Goal: Share content: Share content

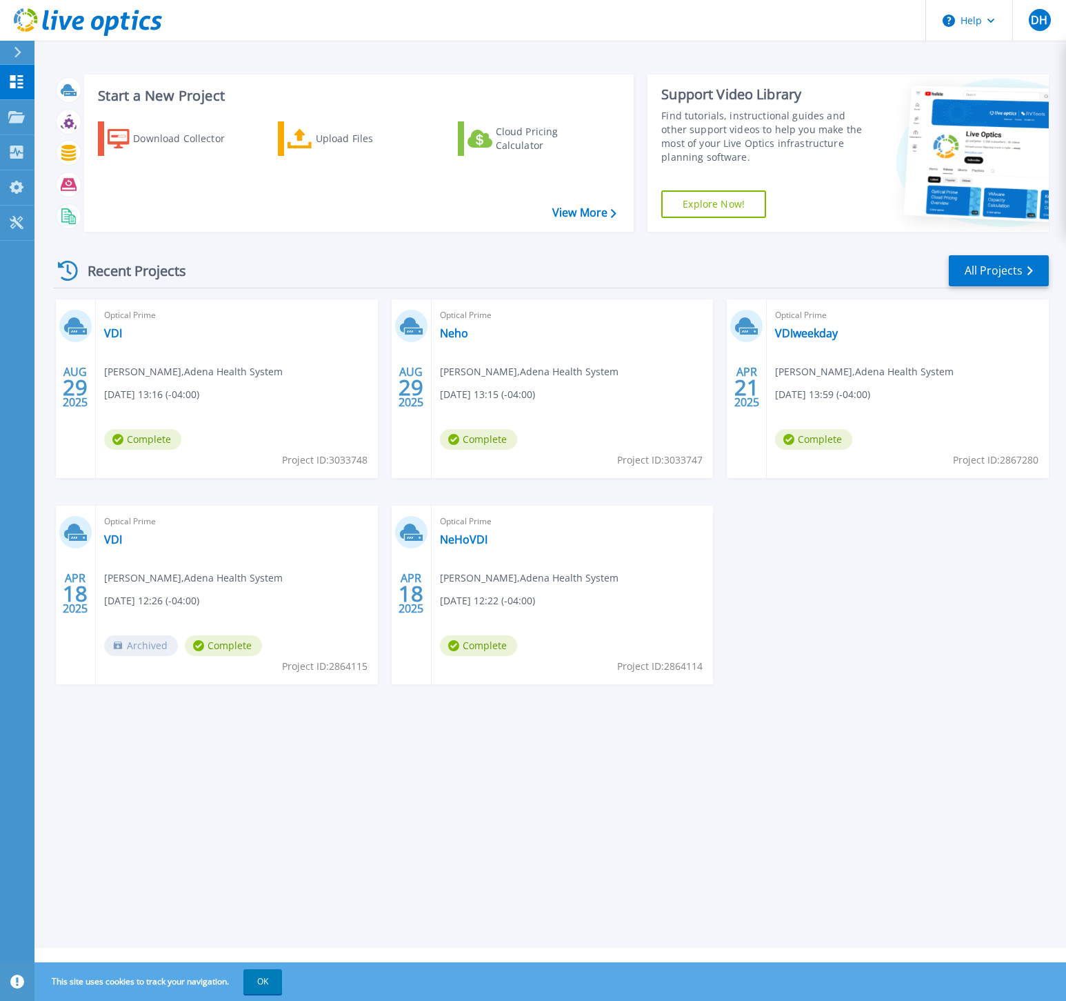
click at [297, 332] on div "Optical Prime VDI Drew Hatfield , Adena Health System 08/29/2025, 13:16 (-04:00…" at bounding box center [237, 388] width 282 height 179
click at [226, 385] on div "Optical Prime VDI Drew Hatfield , Adena Health System 08/29/2025, 13:16 (-04:00…" at bounding box center [237, 388] width 282 height 179
click at [156, 366] on span "Drew Hatfield , Adena Health System" at bounding box center [193, 371] width 179 height 15
click at [19, 121] on icon at bounding box center [16, 117] width 17 height 12
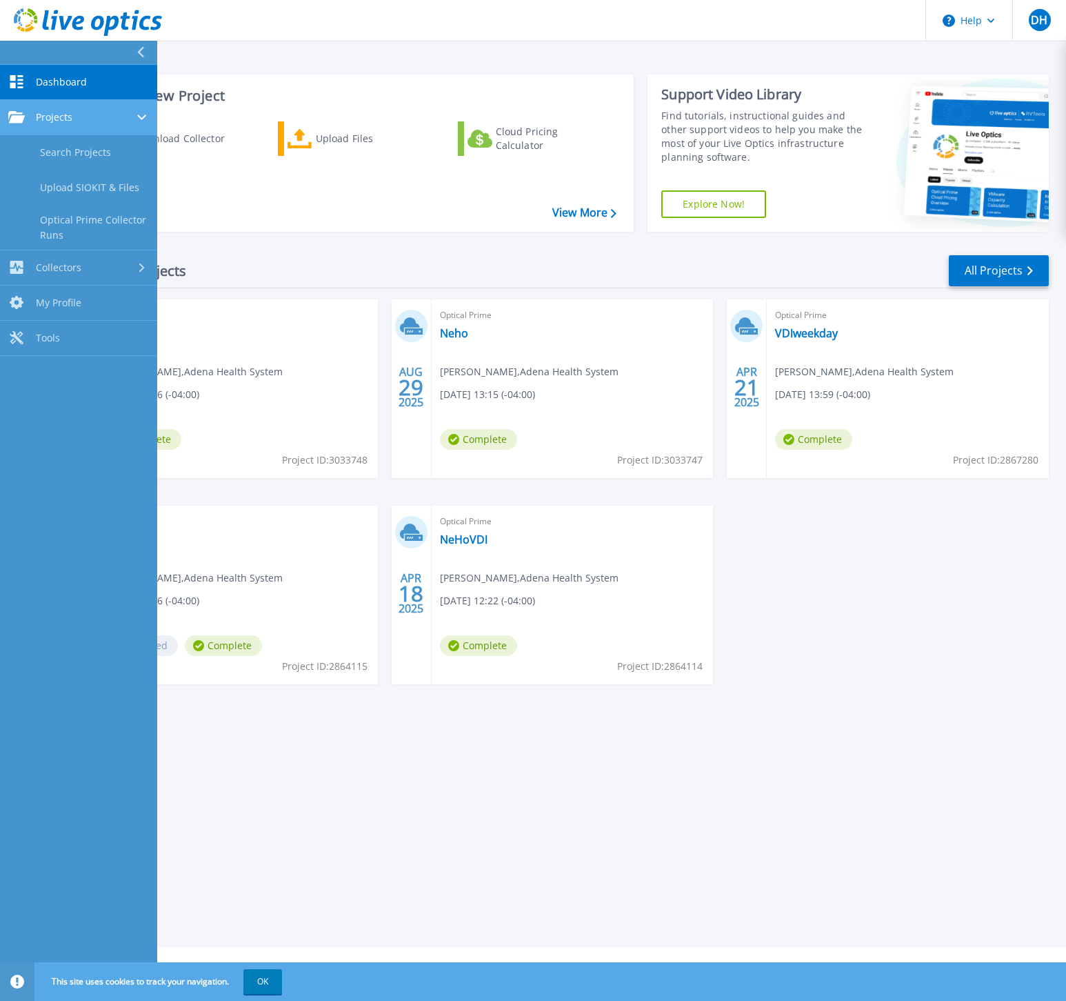
click at [74, 122] on div "Projects" at bounding box center [78, 117] width 141 height 12
click at [81, 117] on div "Projects" at bounding box center [78, 117] width 141 height 12
click at [77, 148] on link "Search Projects" at bounding box center [78, 152] width 157 height 35
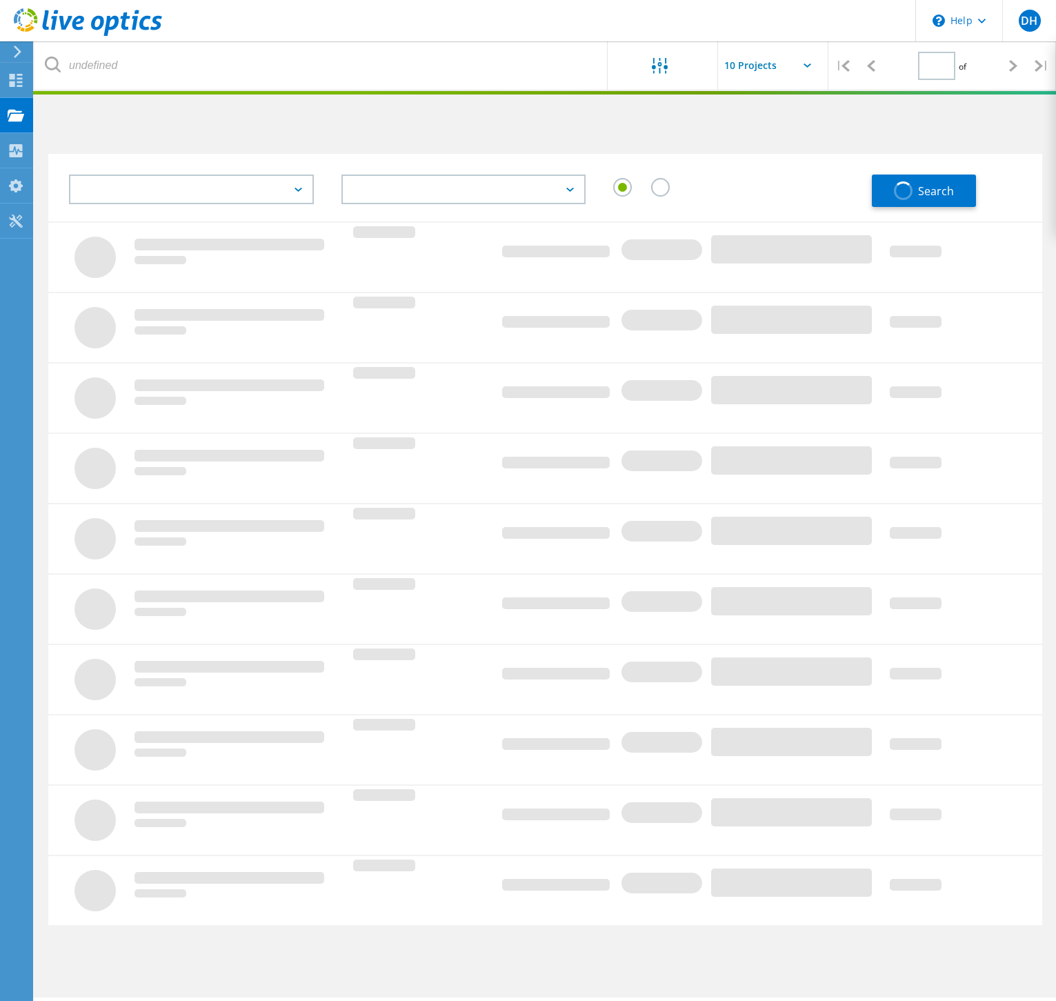
type input "1"
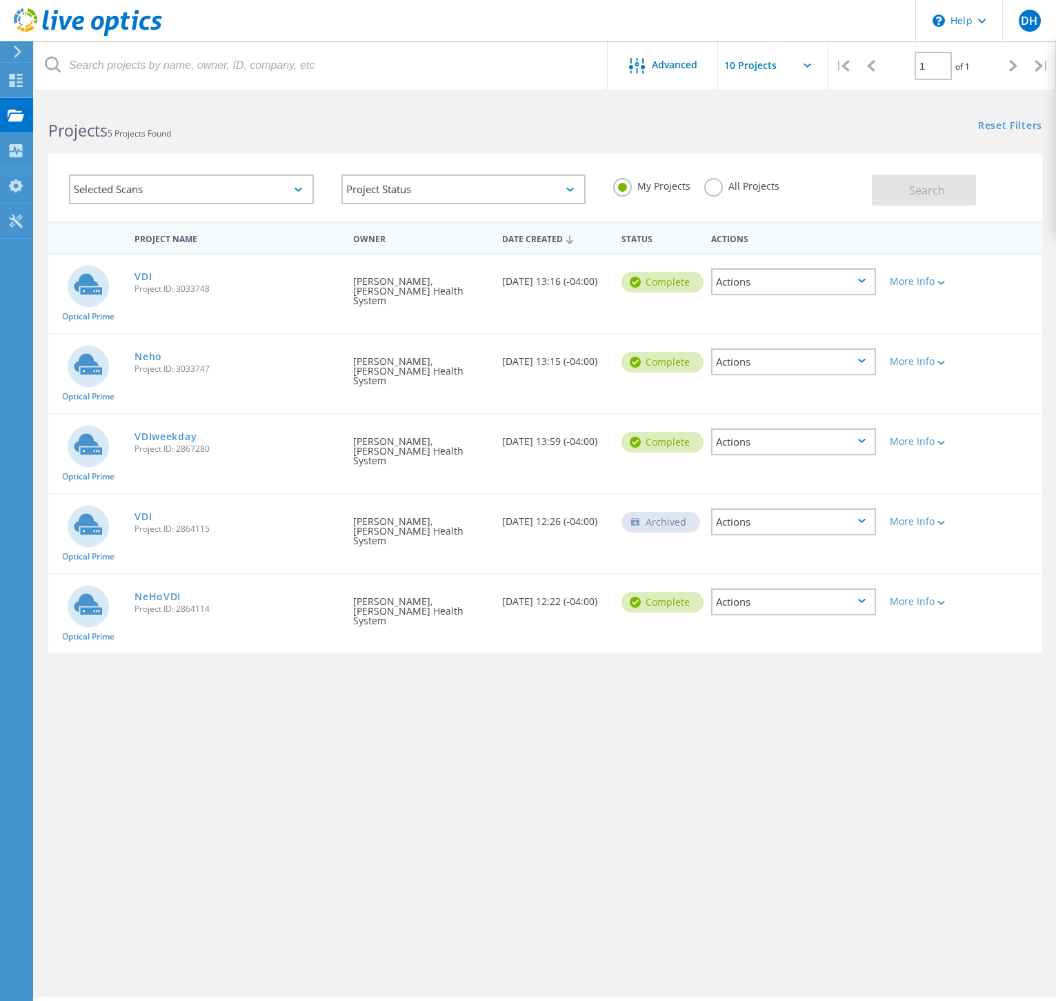
click at [835, 280] on div "Actions" at bounding box center [793, 281] width 165 height 27
click at [765, 291] on div "Share" at bounding box center [794, 292] width 162 height 21
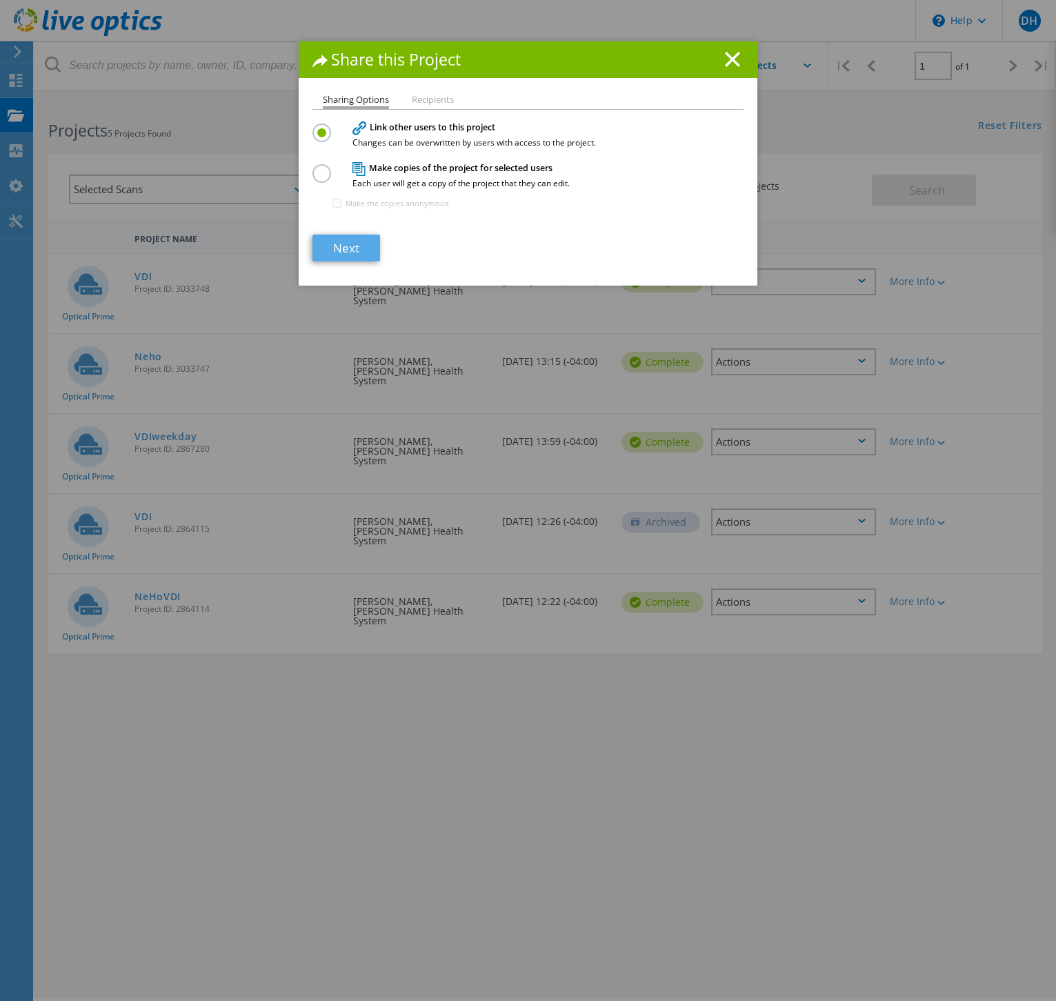
click at [364, 252] on link "Next" at bounding box center [346, 248] width 68 height 27
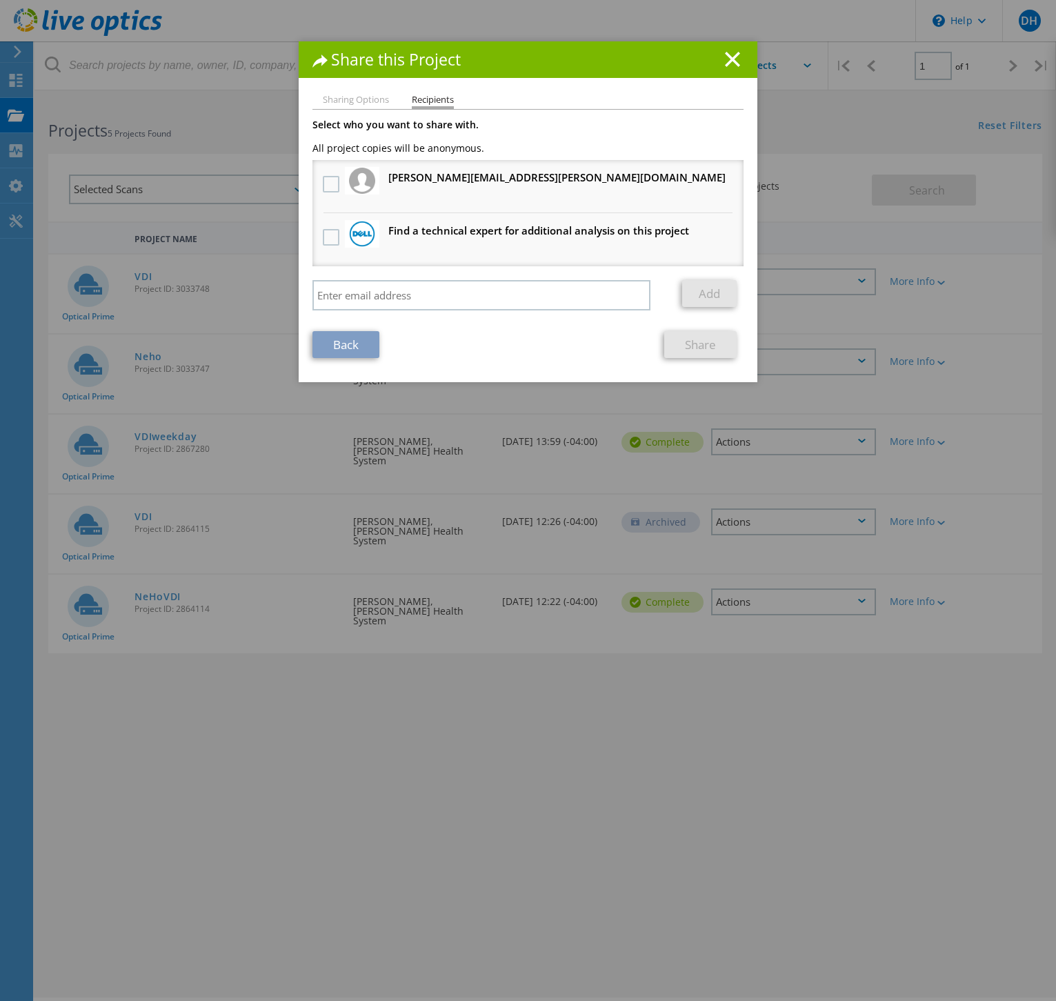
click at [721, 69] on div "Share this Project" at bounding box center [528, 59] width 459 height 37
click at [727, 65] on icon at bounding box center [732, 59] width 15 height 15
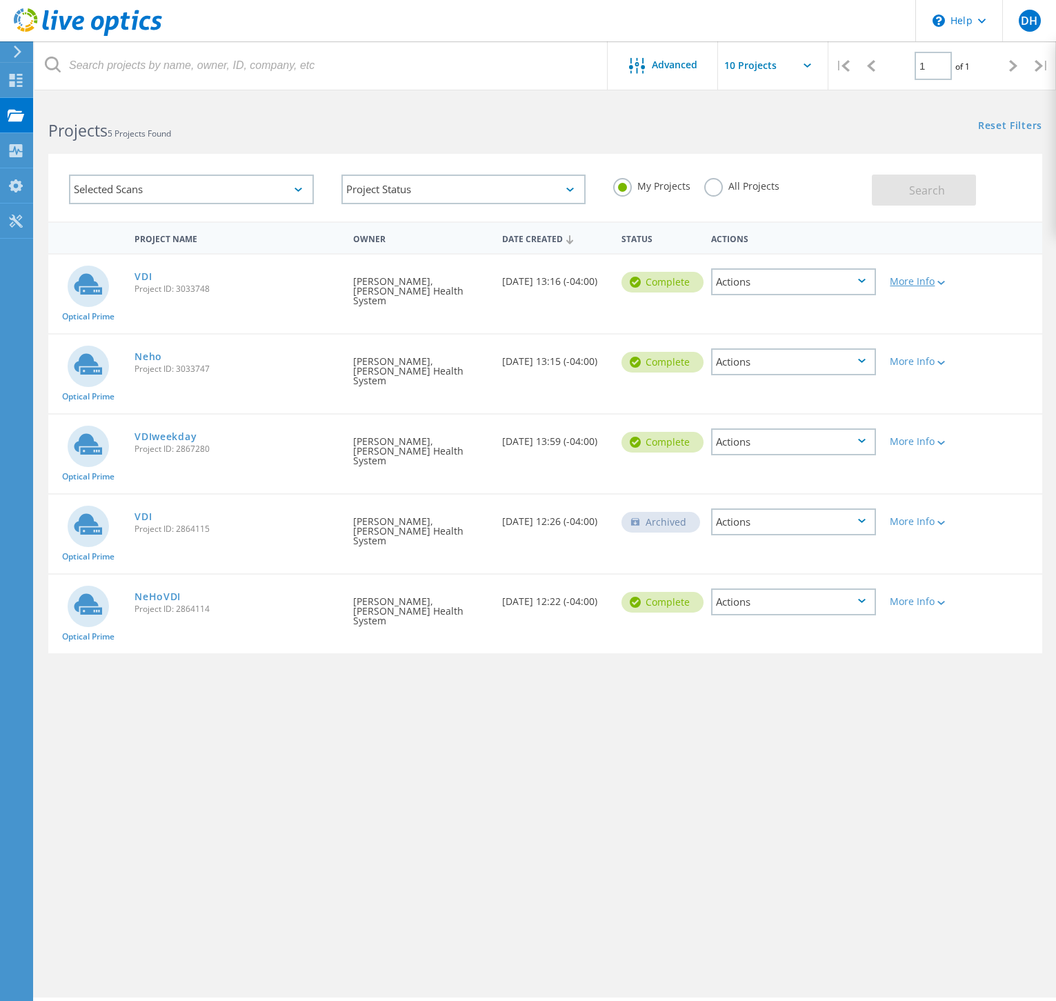
click at [939, 283] on icon at bounding box center [941, 283] width 8 height 4
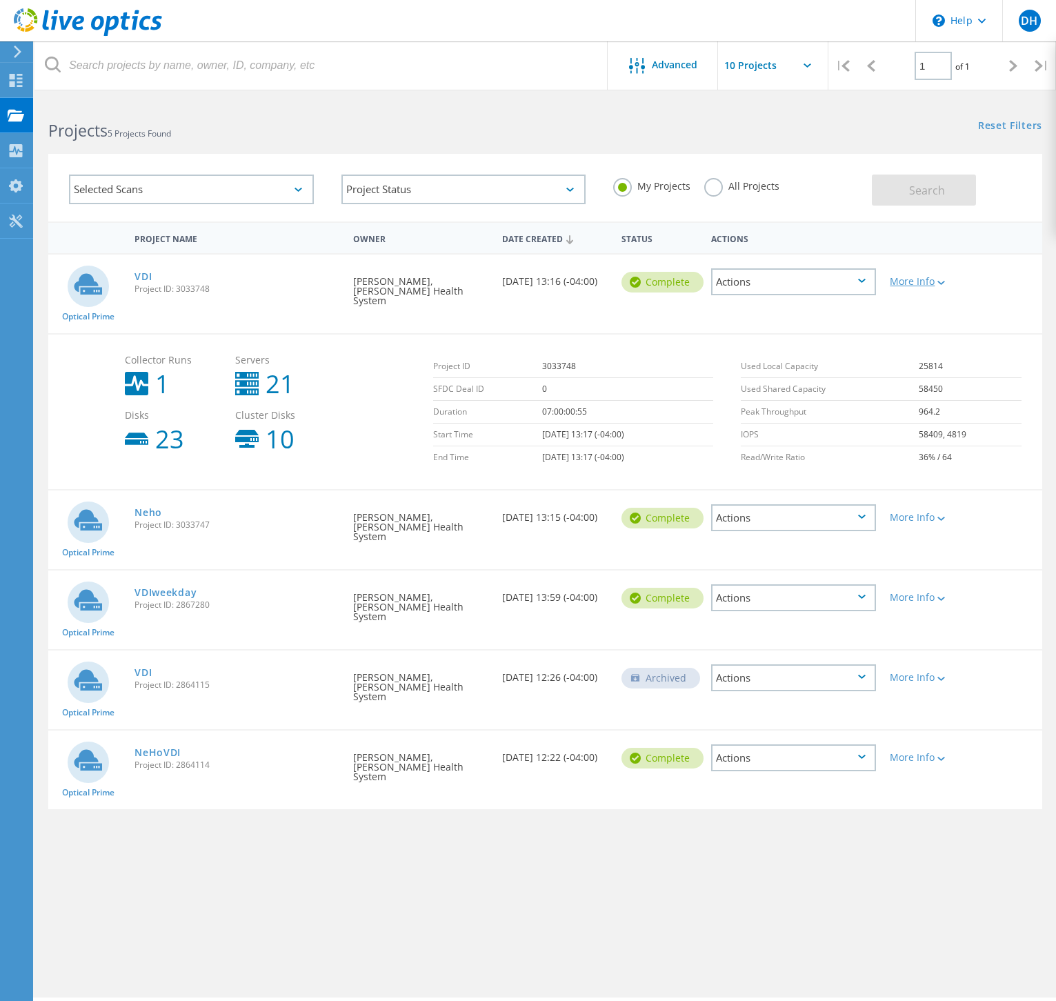
click at [940, 281] on icon at bounding box center [941, 283] width 8 height 4
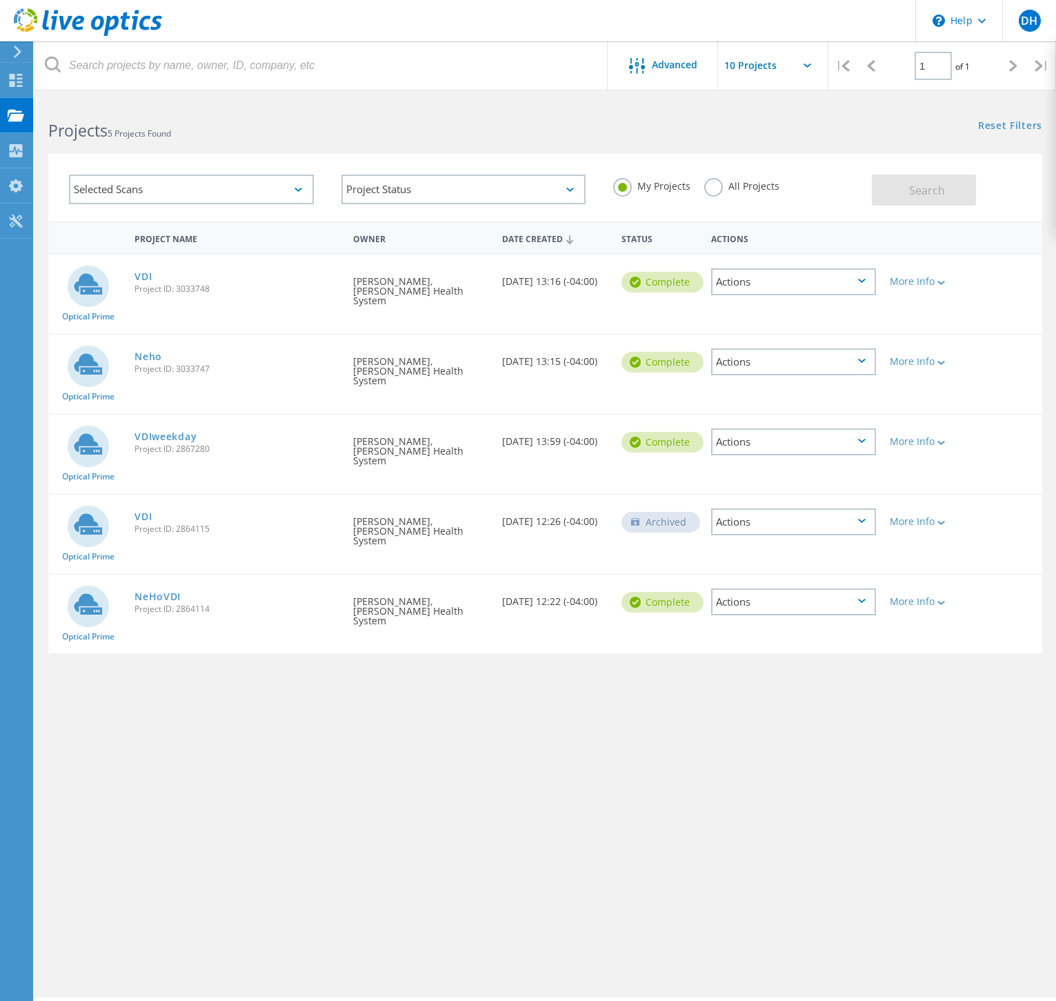
click at [798, 281] on div "Actions" at bounding box center [793, 281] width 165 height 27
click at [763, 292] on div "Share" at bounding box center [794, 292] width 162 height 21
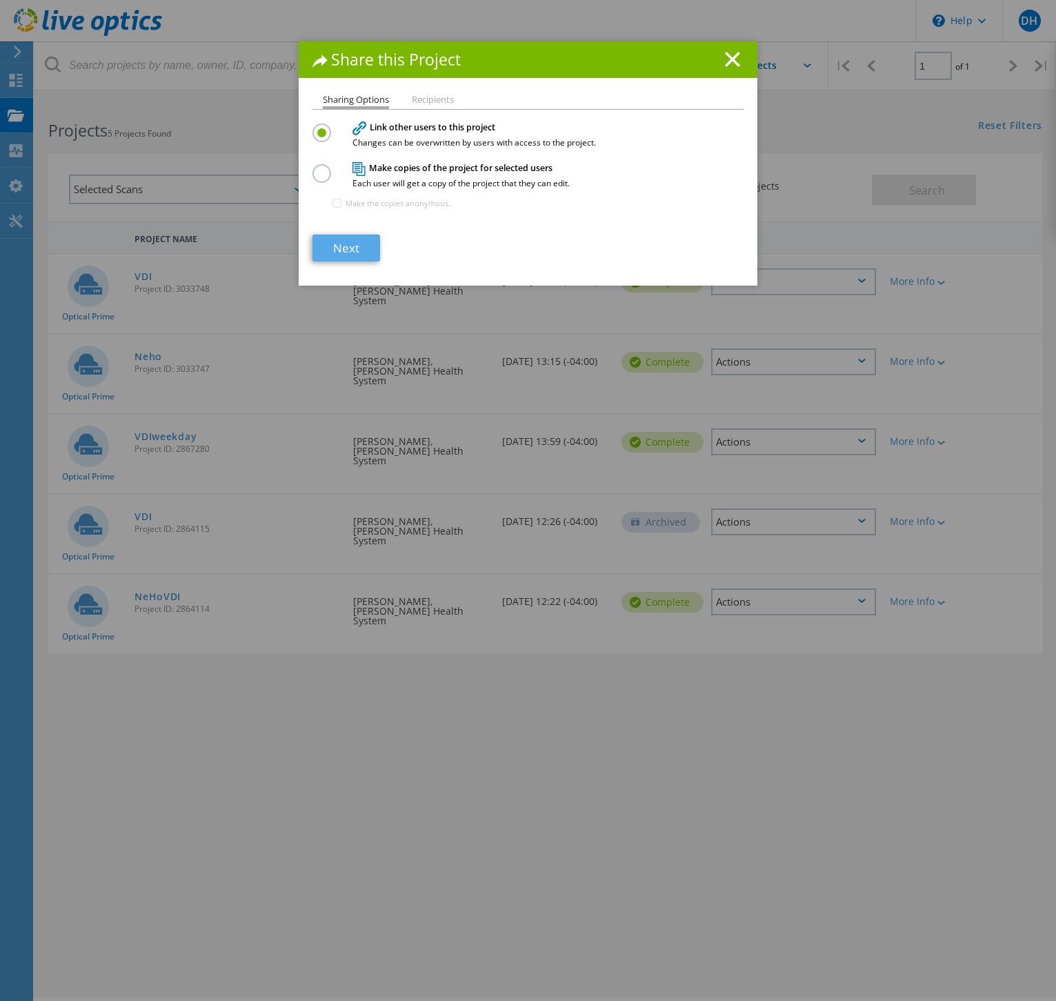
click at [355, 254] on link "Next" at bounding box center [346, 248] width 68 height 27
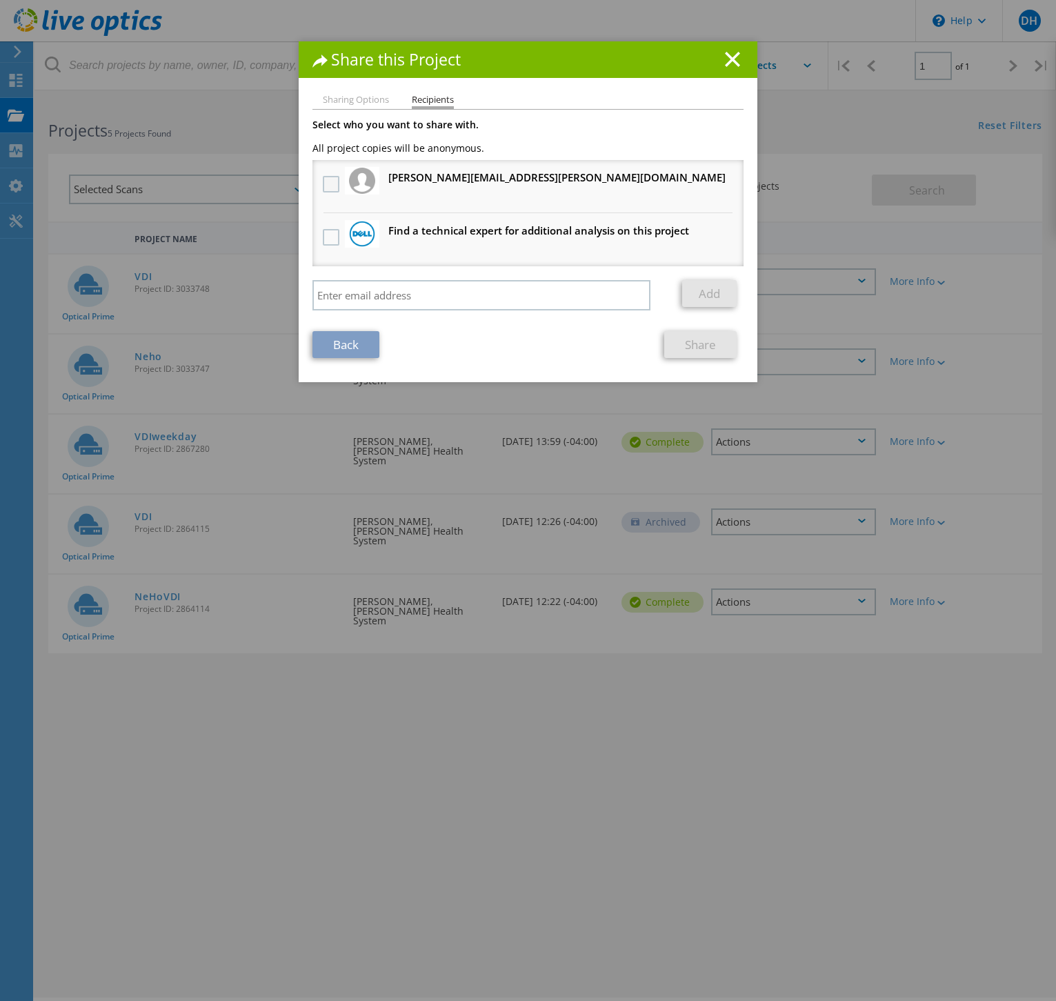
click at [324, 181] on label at bounding box center [333, 184] width 20 height 17
click at [0, 0] on input "checkbox" at bounding box center [0, 0] width 0 height 0
click at [725, 61] on icon at bounding box center [732, 59] width 15 height 15
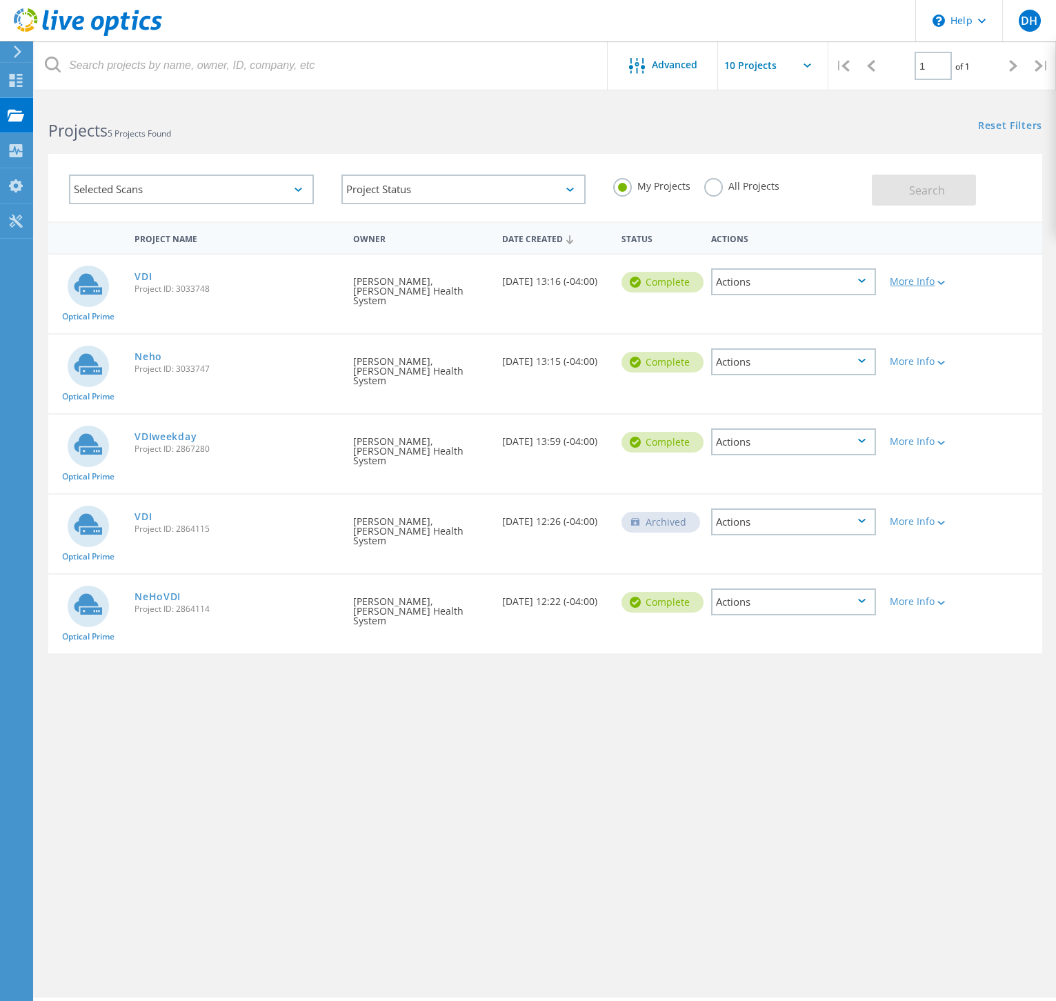
click at [934, 281] on div "More Info" at bounding box center [923, 282] width 66 height 10
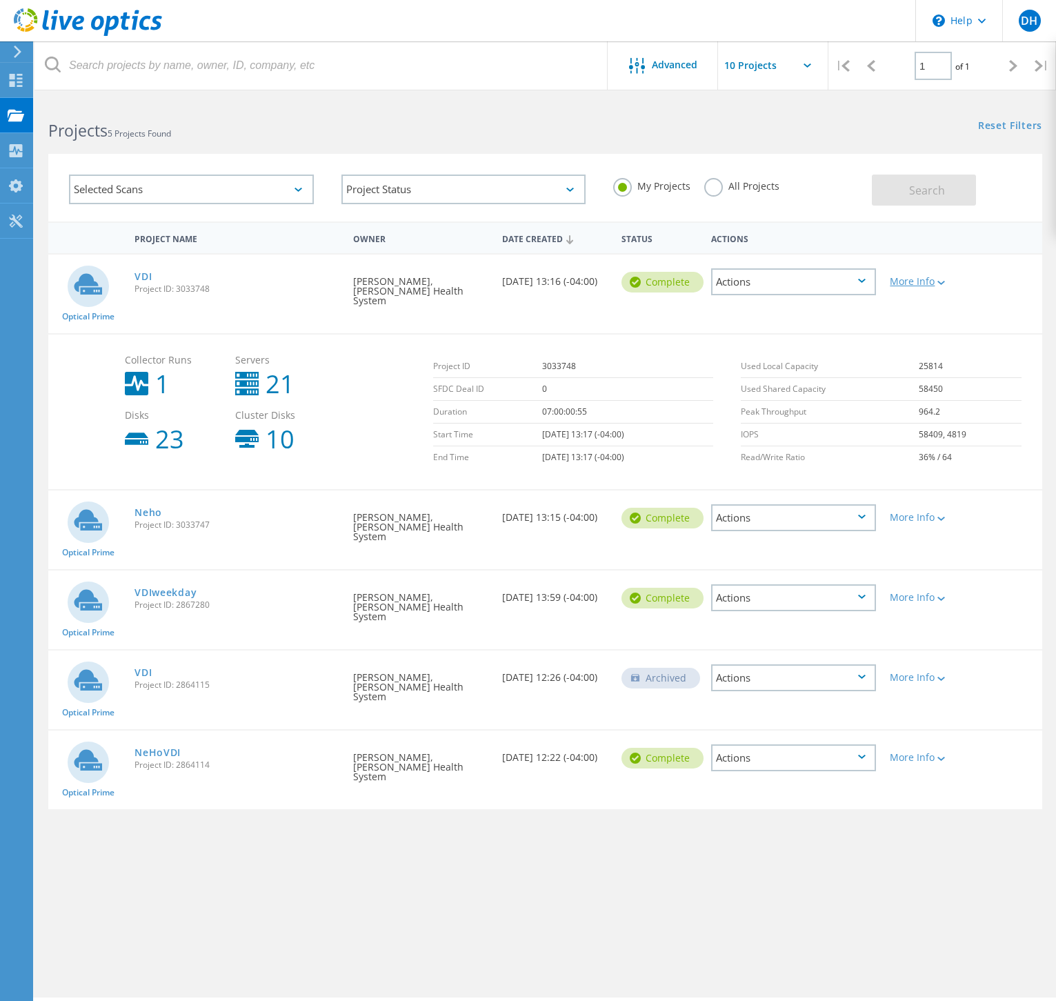
click at [935, 283] on div "More Info" at bounding box center [923, 282] width 66 height 10
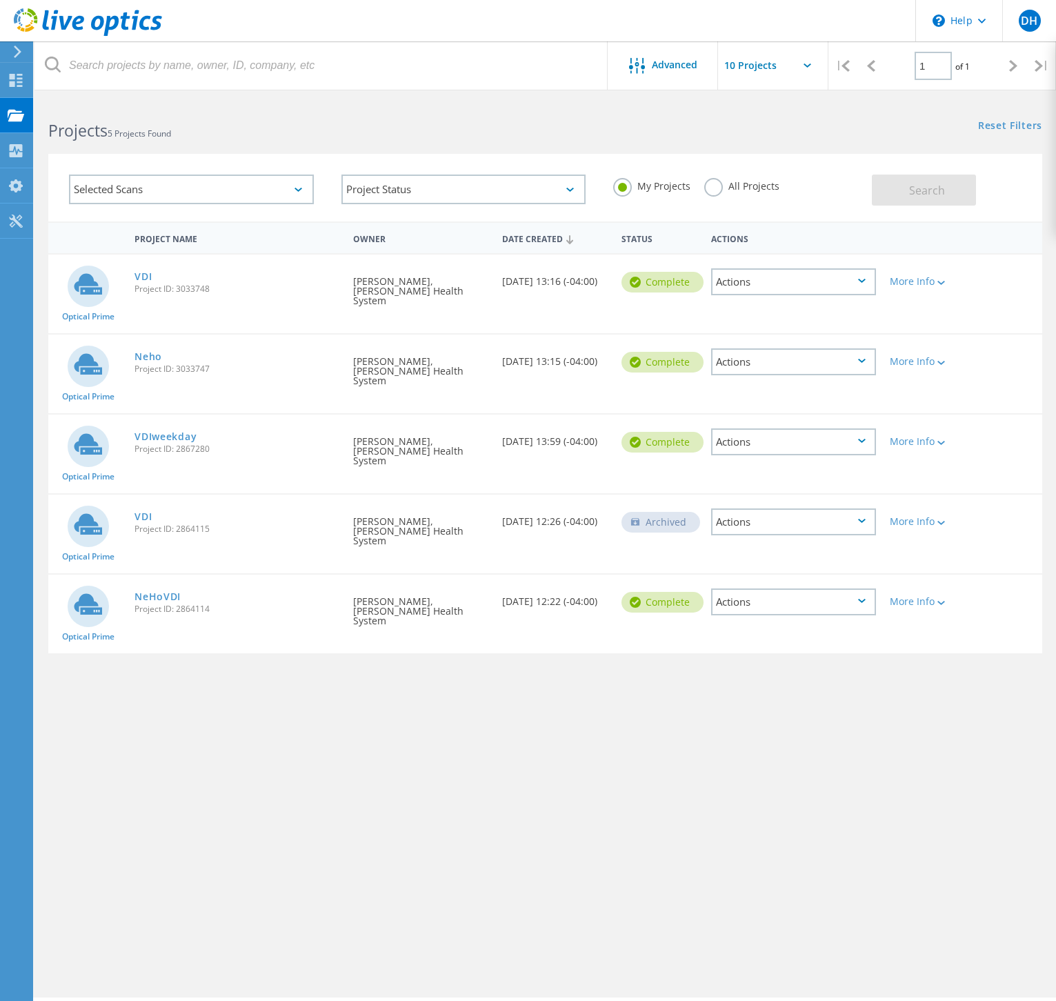
click at [776, 297] on div "Actions" at bounding box center [793, 282] width 179 height 54
click at [782, 282] on div "Actions" at bounding box center [793, 281] width 165 height 27
click at [762, 258] on div "View Project" at bounding box center [794, 249] width 162 height 21
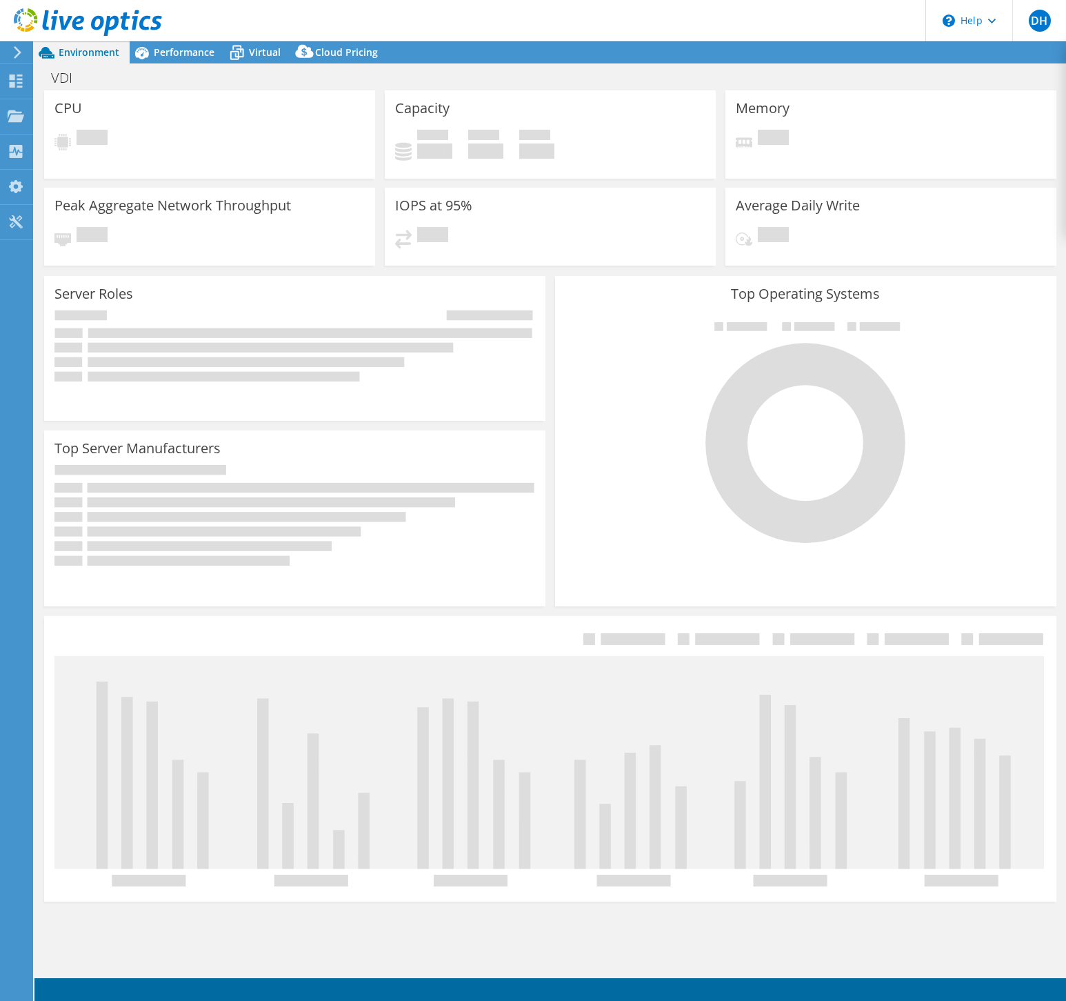
select select "USD"
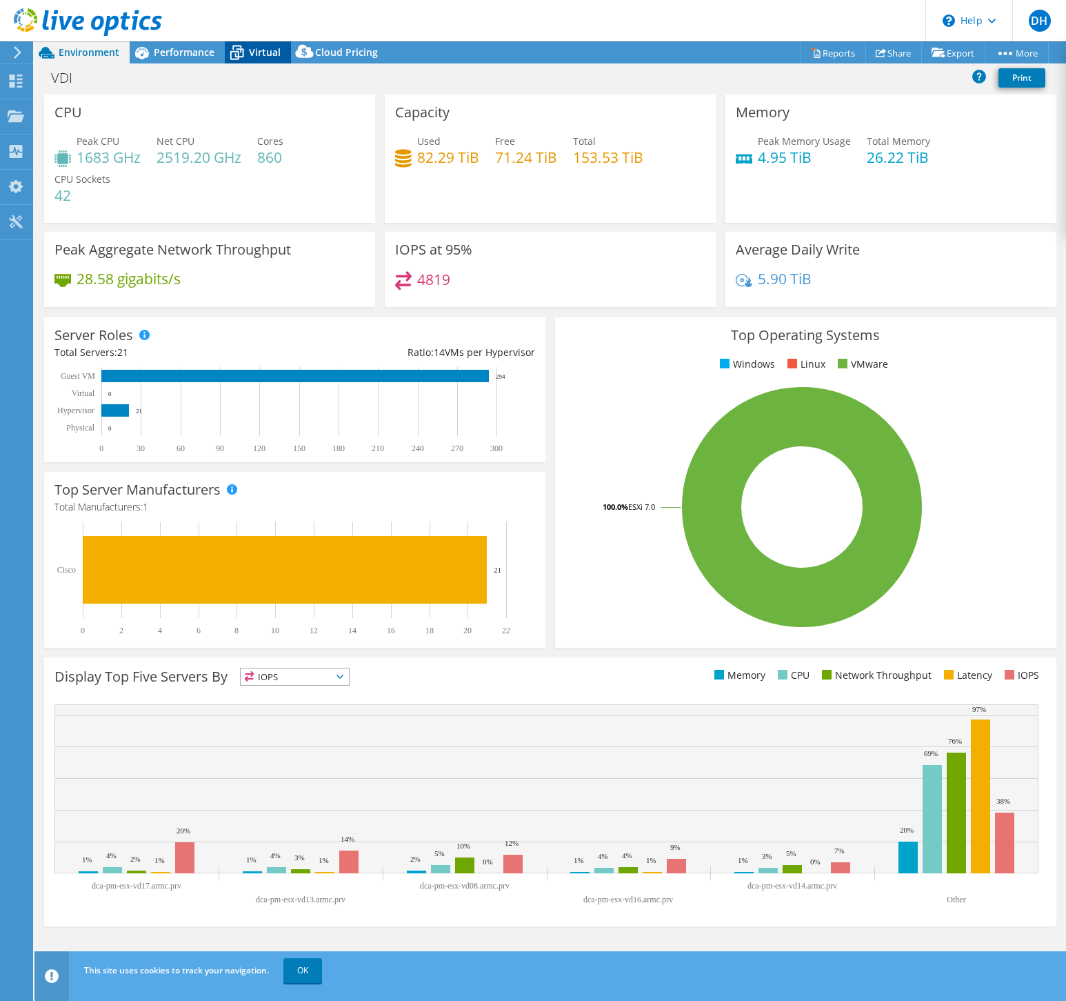
click at [266, 53] on span "Virtual" at bounding box center [265, 52] width 32 height 13
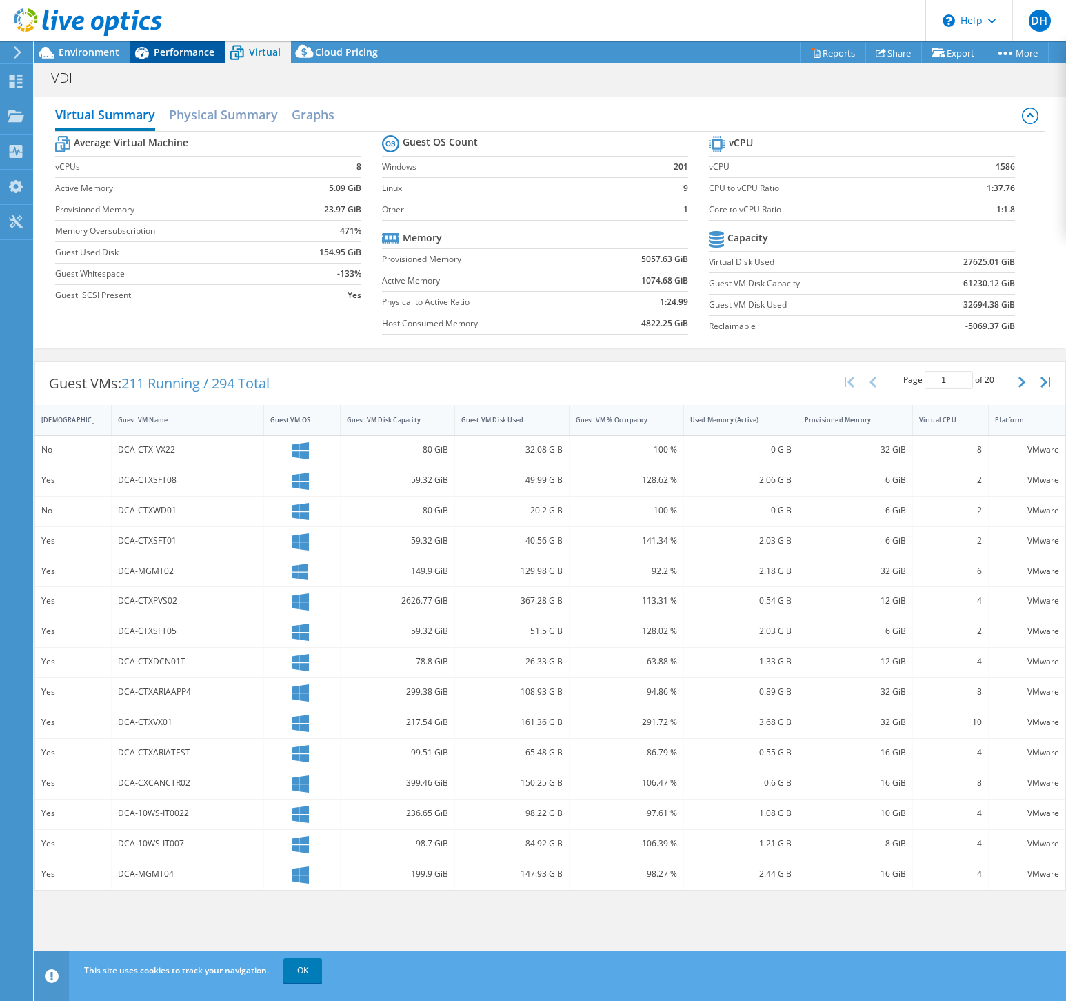
click at [192, 54] on span "Performance" at bounding box center [184, 52] width 61 height 13
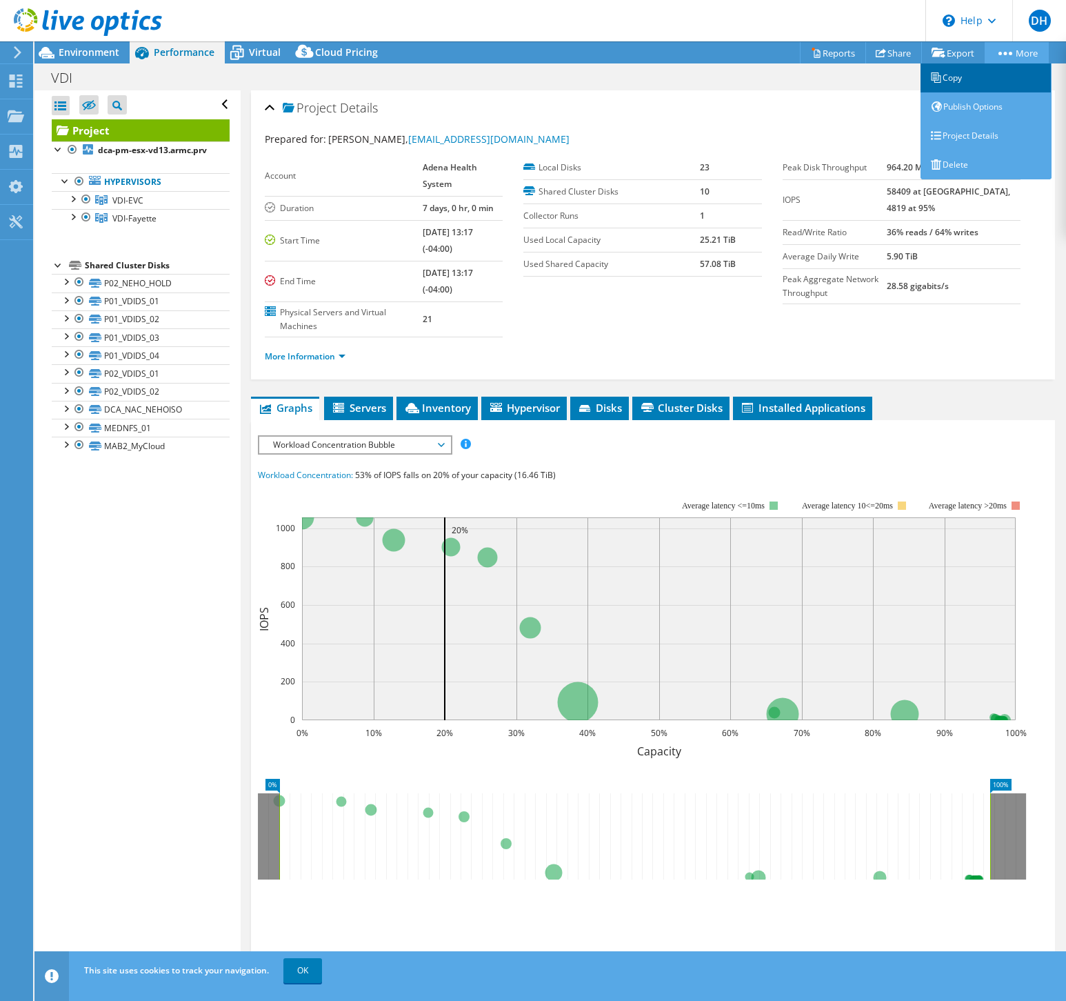
click at [950, 75] on link "Copy" at bounding box center [986, 77] width 131 height 29
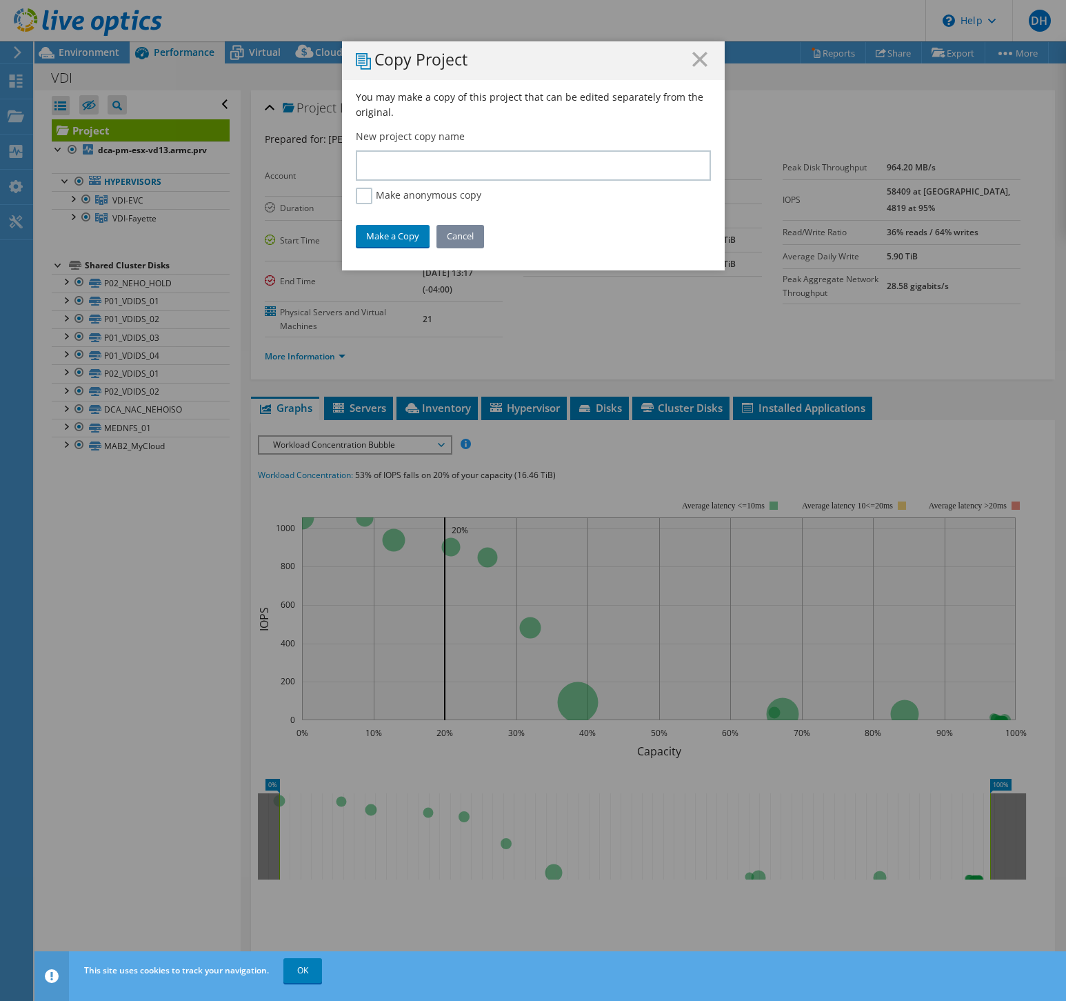
click at [459, 227] on link "Cancel" at bounding box center [461, 236] width 48 height 22
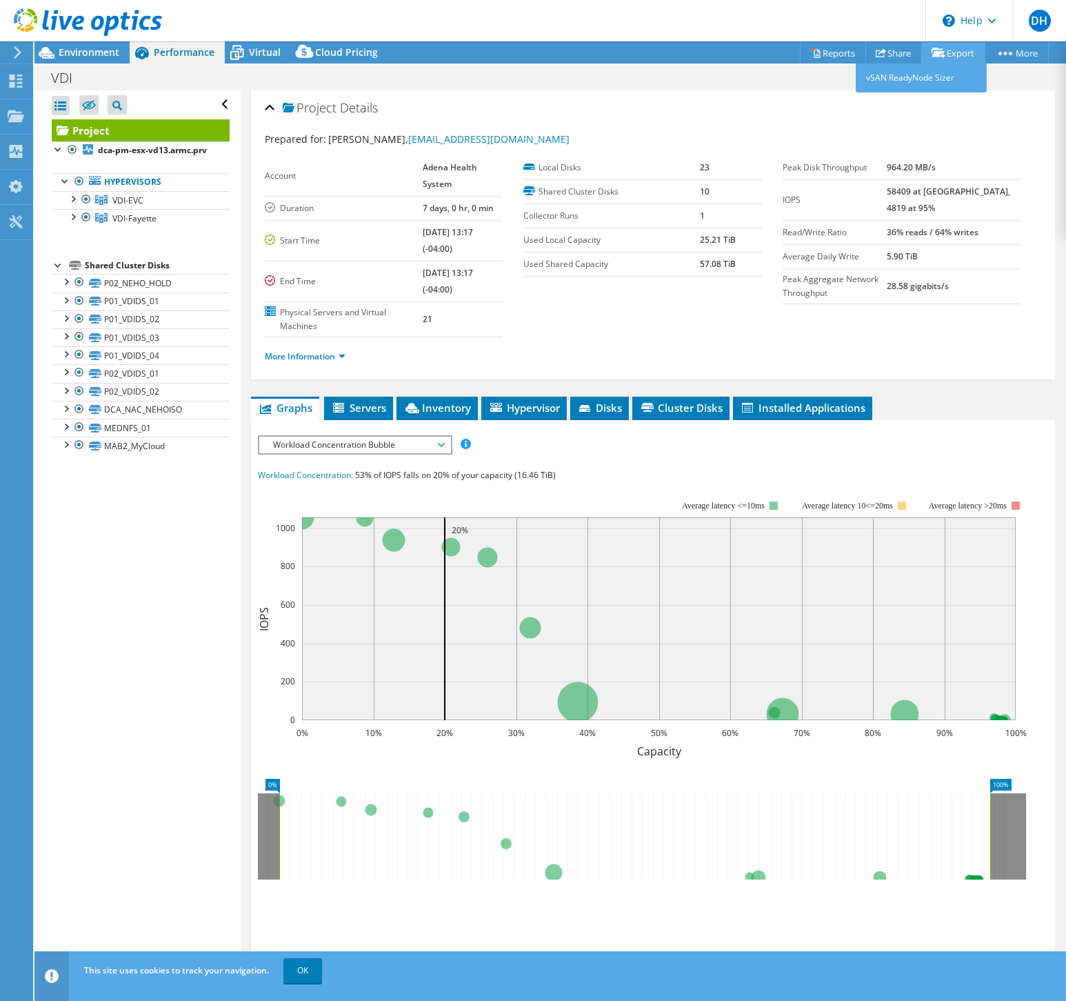
click at [939, 54] on icon at bounding box center [939, 53] width 14 height 10
click at [878, 54] on icon at bounding box center [881, 53] width 10 height 10
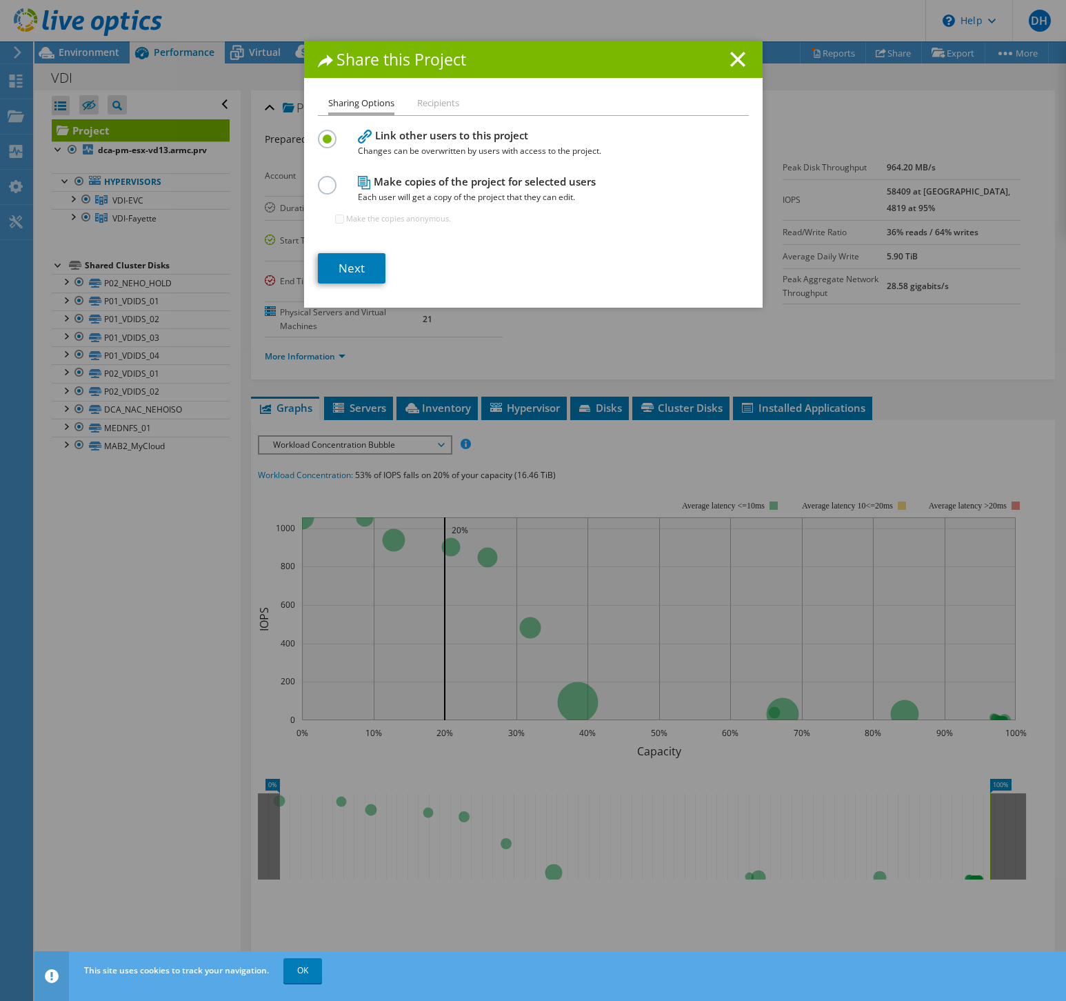
click at [502, 179] on h4 "Make copies of the project for selected users Each user will get a copy of the …" at bounding box center [530, 189] width 345 height 31
click at [358, 179] on icon at bounding box center [364, 183] width 13 height 14
click at [737, 60] on icon at bounding box center [737, 59] width 15 height 15
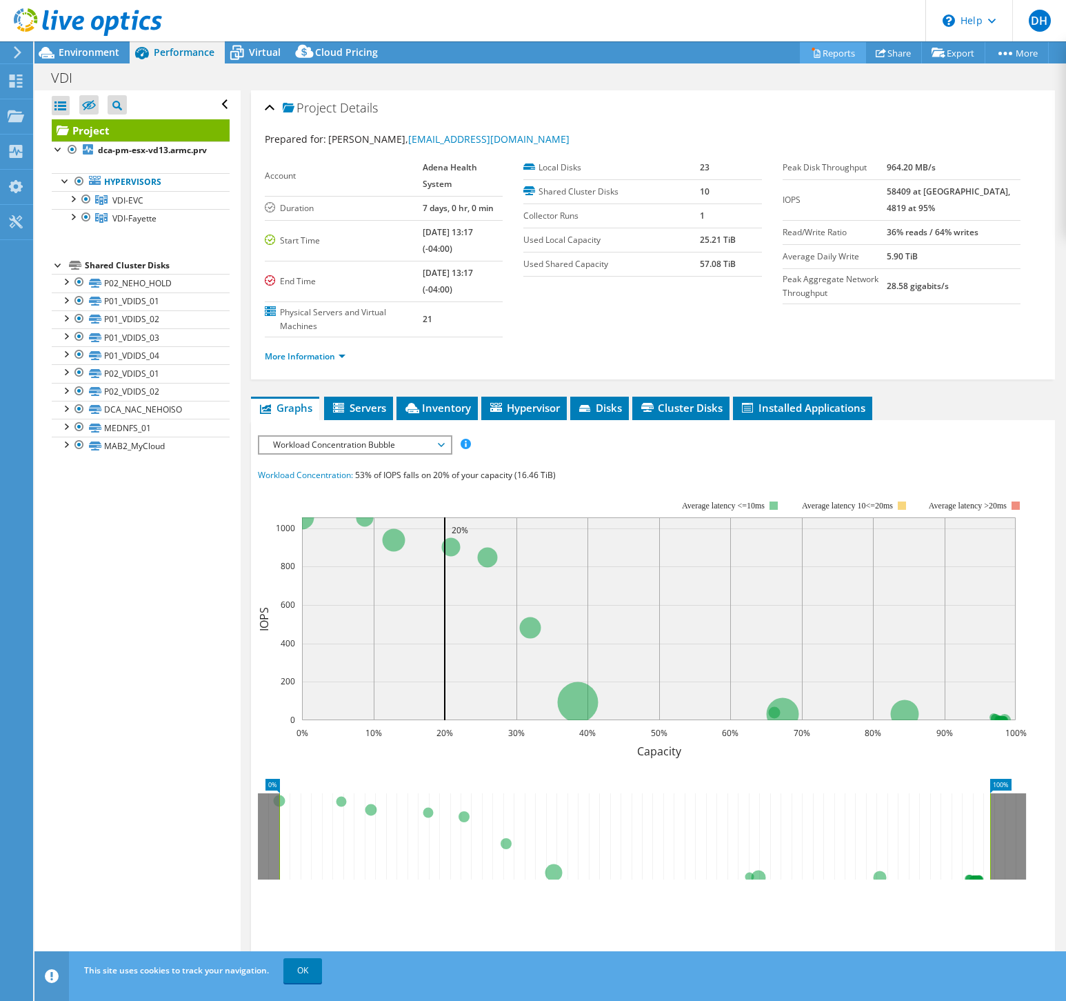
click at [823, 57] on link "Reports" at bounding box center [833, 52] width 66 height 21
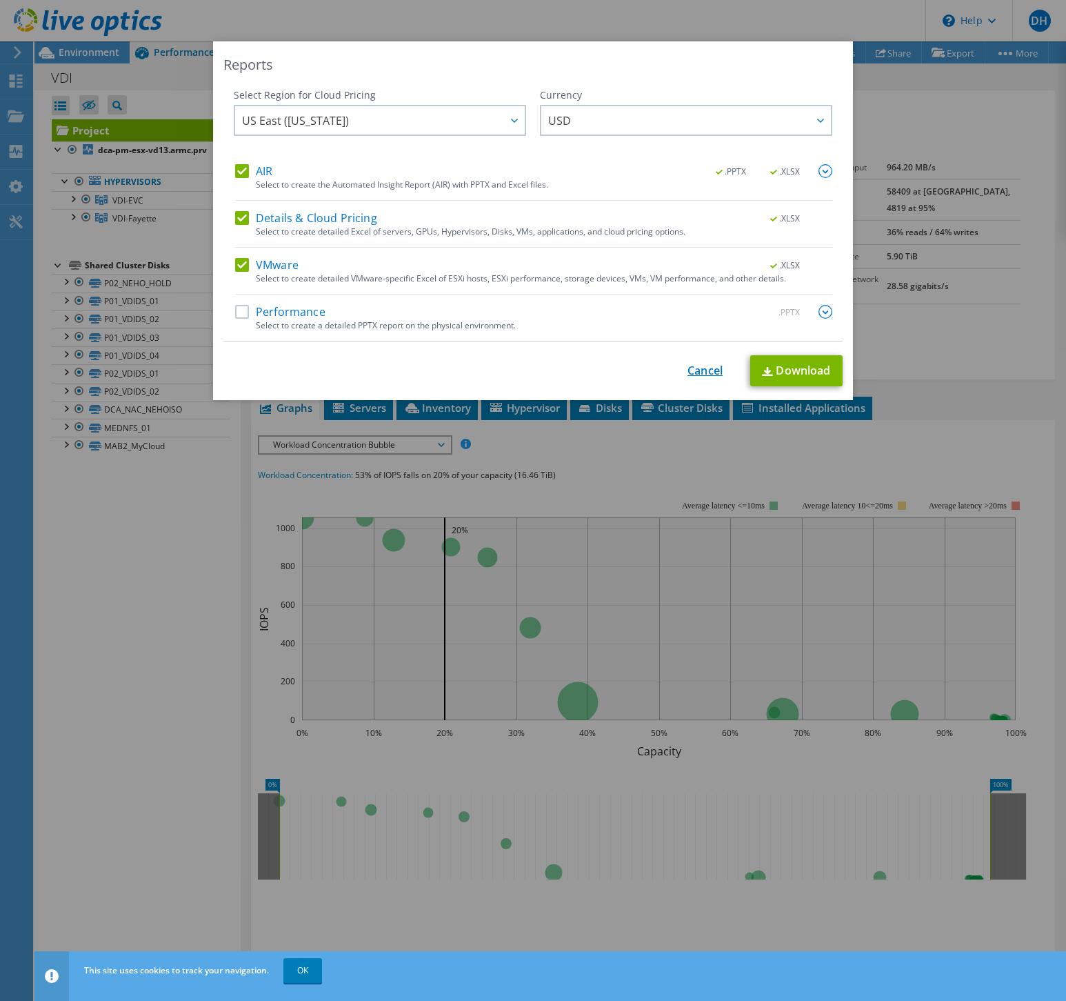
click at [694, 369] on link "Cancel" at bounding box center [705, 370] width 35 height 13
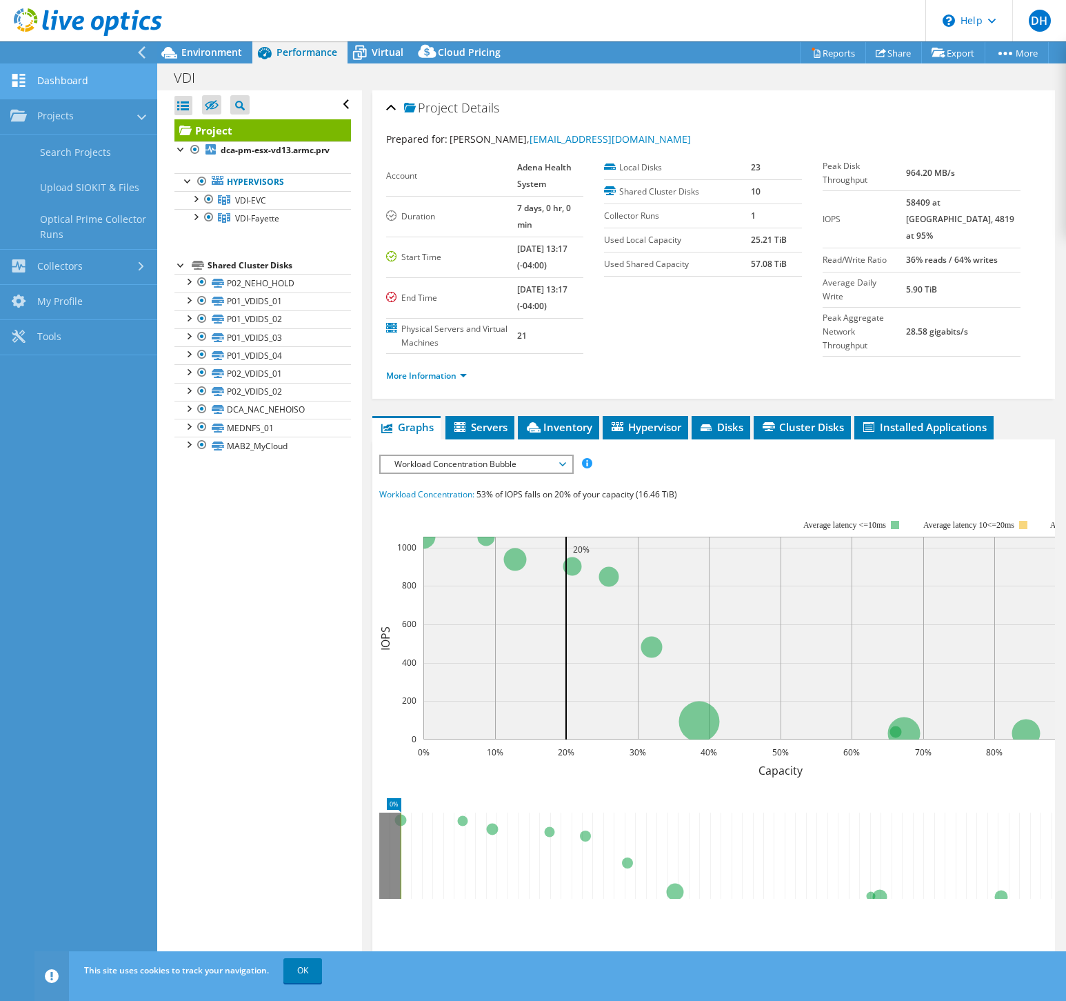
click at [80, 77] on link "Dashboard" at bounding box center [78, 81] width 157 height 35
